Goal: Information Seeking & Learning: Learn about a topic

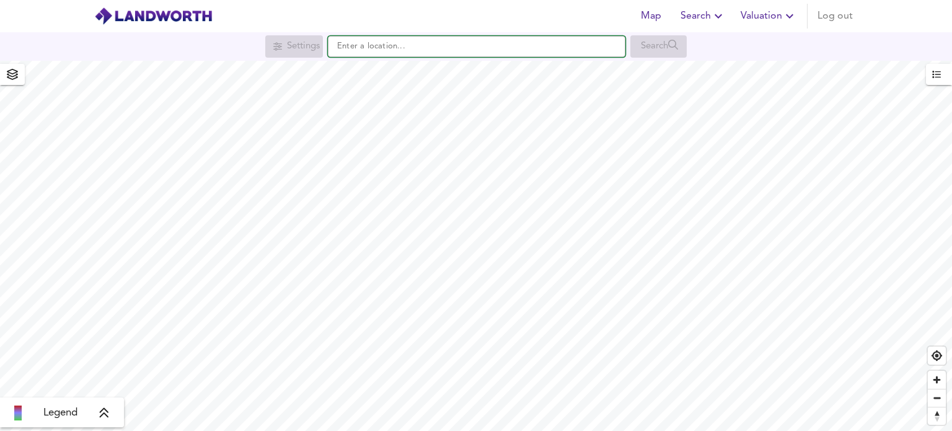
click at [403, 52] on input "text" at bounding box center [476, 46] width 297 height 21
paste input "TN32 5SA"
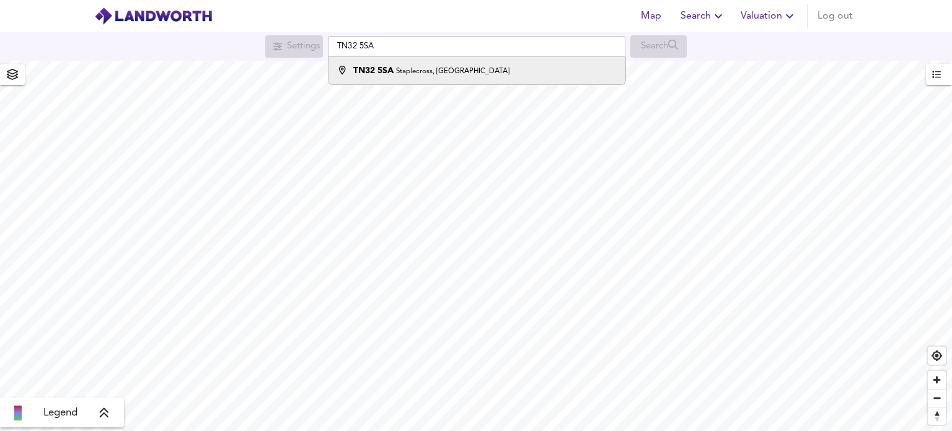
click at [409, 60] on li "TN32 [STREET_ADDRESS]" at bounding box center [476, 70] width 296 height 27
type input "[STREET_ADDRESS]"
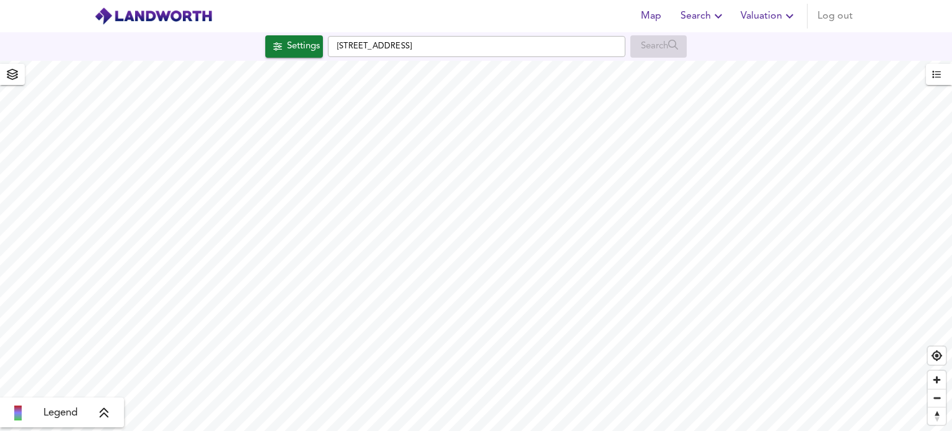
checkbox input "false"
checkbox input "true"
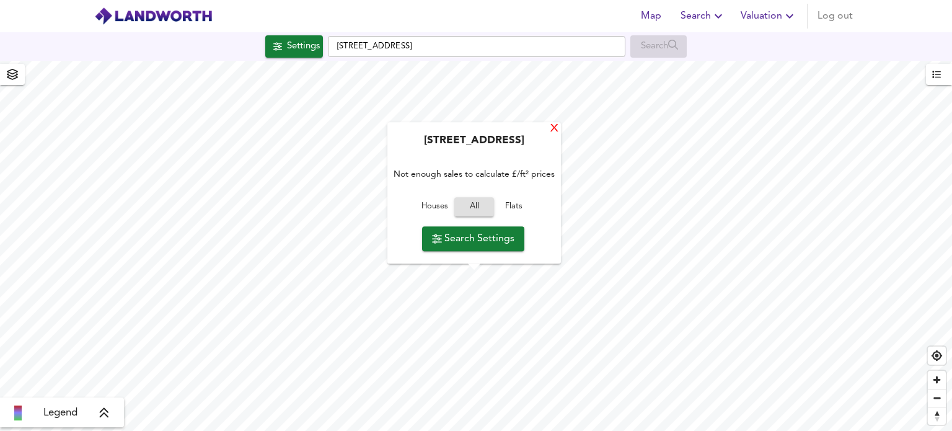
click at [553, 130] on div "X" at bounding box center [554, 129] width 11 height 12
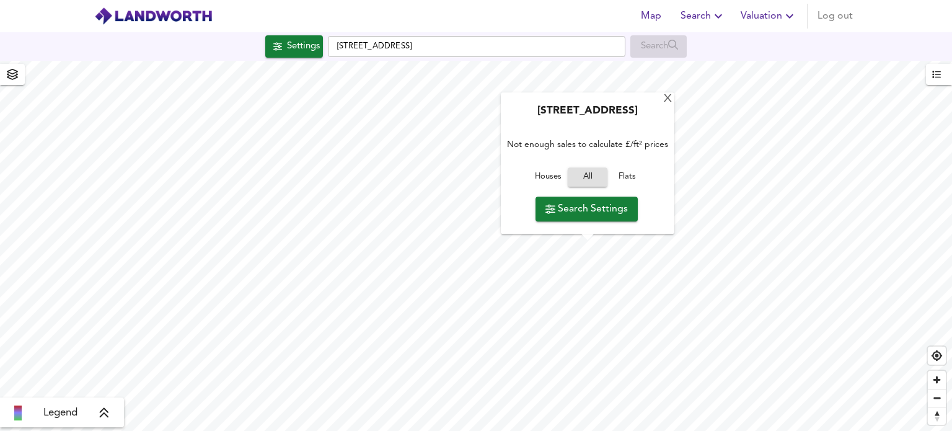
type input "2000"
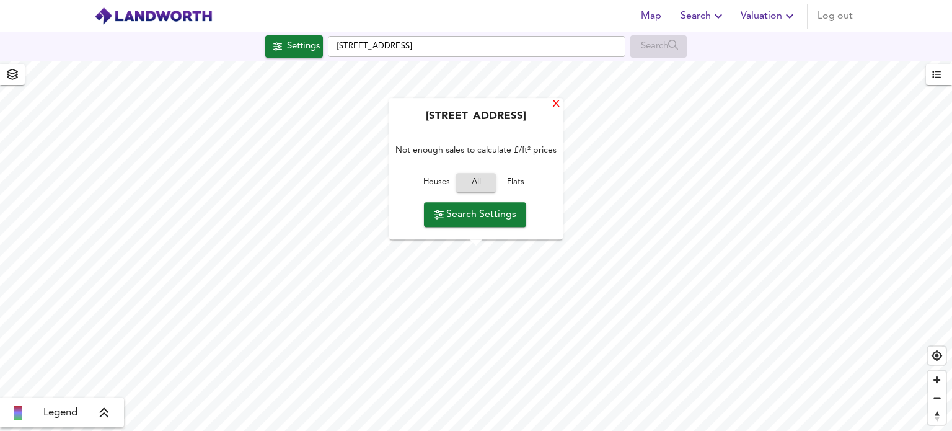
click at [553, 105] on div "X" at bounding box center [556, 105] width 11 height 12
click at [478, 209] on span "Search Settings" at bounding box center [474, 215] width 82 height 17
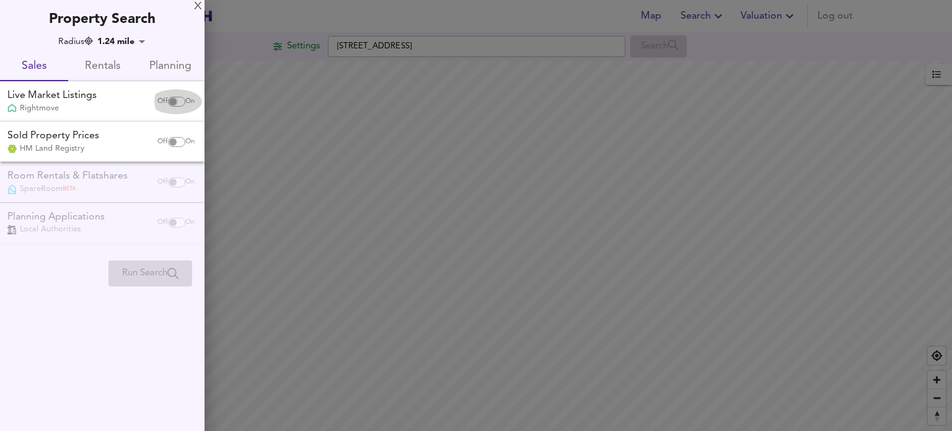
click at [167, 103] on input "checkbox" at bounding box center [173, 102] width 30 height 10
checkbox input "true"
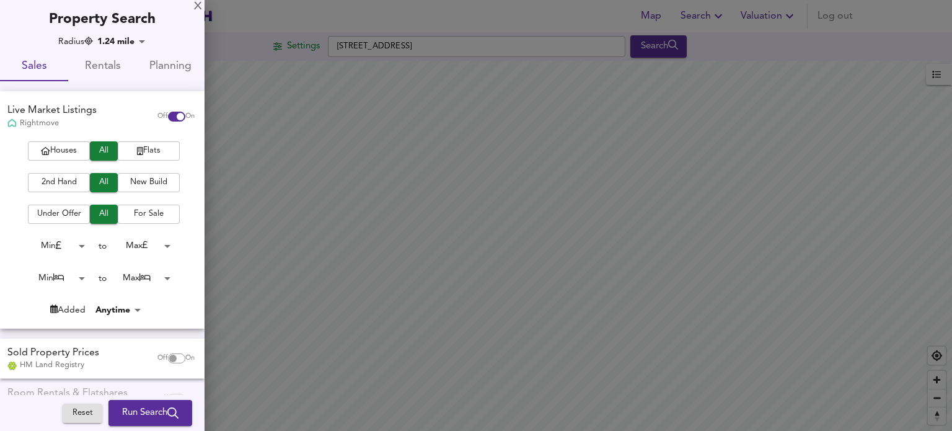
click at [166, 359] on input "checkbox" at bounding box center [173, 358] width 30 height 10
checkbox input "true"
click at [171, 405] on span "Run Search" at bounding box center [150, 413] width 56 height 16
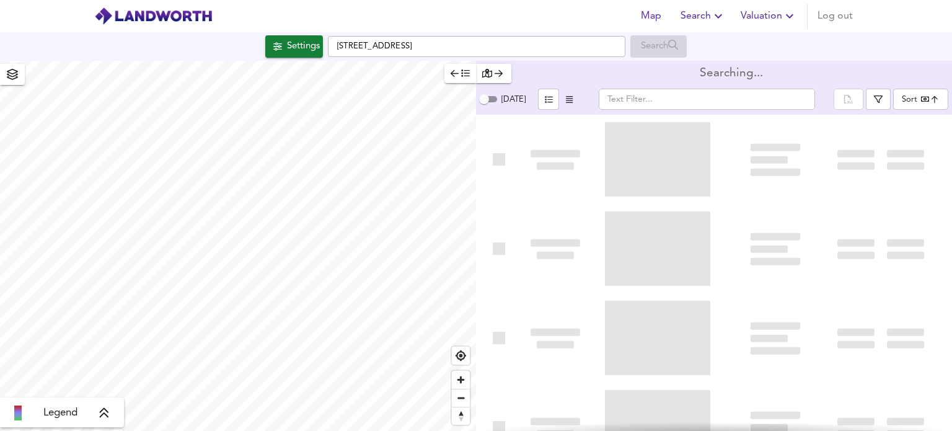
type input "bestdeal"
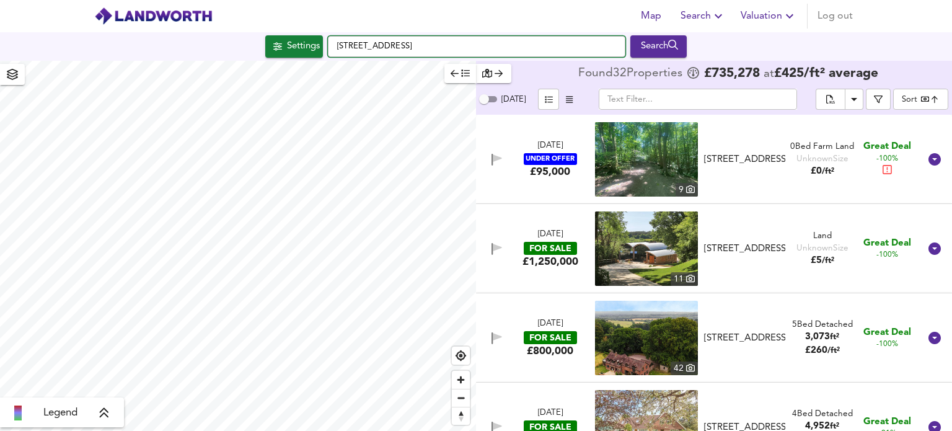
click at [439, 46] on input "[STREET_ADDRESS]" at bounding box center [476, 46] width 297 height 21
drag, startPoint x: 436, startPoint y: 46, endPoint x: 397, endPoint y: 47, distance: 39.7
click at [397, 47] on input "[STREET_ADDRESS]" at bounding box center [476, 46] width 297 height 21
